Goal: Task Accomplishment & Management: Manage account settings

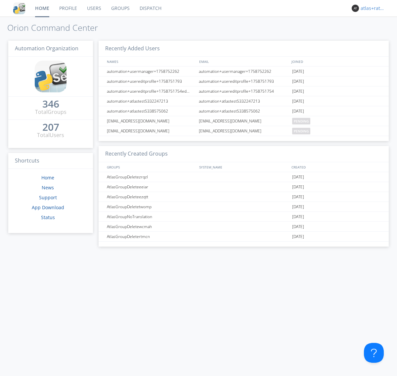
click at [372, 8] on div "atlas+ratelimit" at bounding box center [373, 8] width 25 height 7
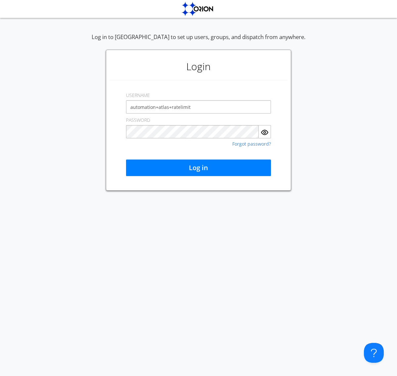
type input "automation+atlas+ratelimit"
click at [199, 168] on button "Log in" at bounding box center [198, 168] width 145 height 17
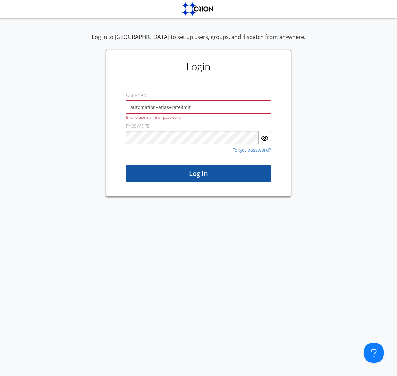
click at [199, 174] on button "Log in" at bounding box center [198, 174] width 145 height 17
